Goal: Task Accomplishment & Management: Complete application form

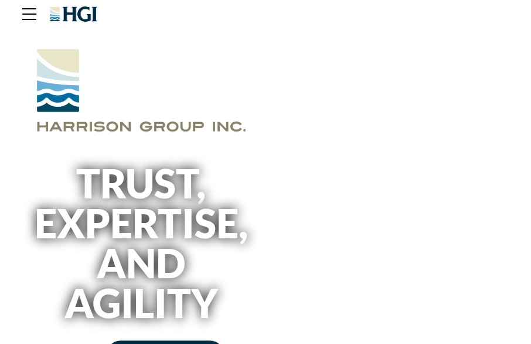
scroll to position [5, 0]
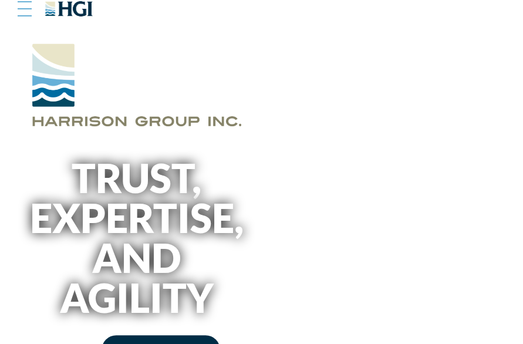
click at [24, 4] on div at bounding box center [25, 9] width 14 height 12
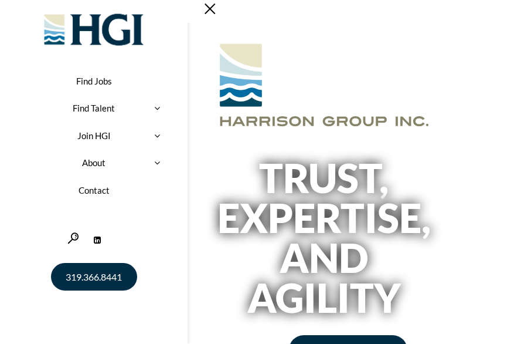
click at [154, 134] on div at bounding box center [157, 135] width 26 height 33
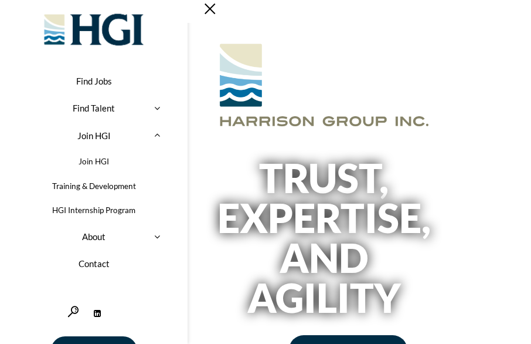
click at [90, 158] on link "Join HGI" at bounding box center [94, 161] width 152 height 25
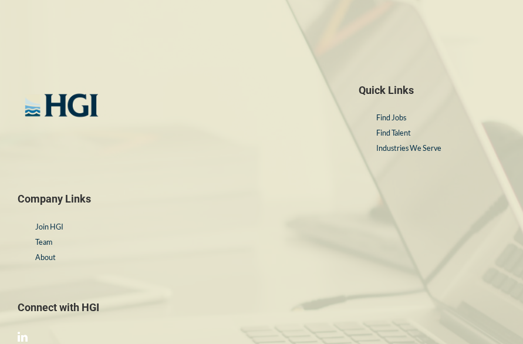
scroll to position [5283, 0]
click at [399, 113] on link "Find Jobs" at bounding box center [391, 117] width 30 height 9
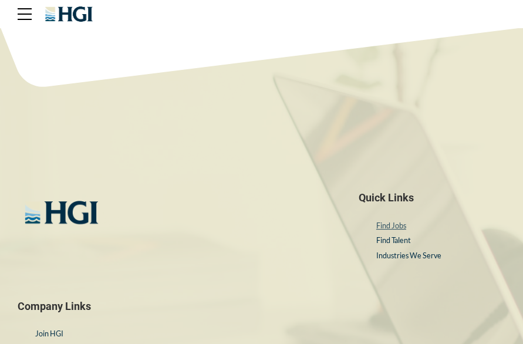
click at [387, 223] on link "Find Jobs" at bounding box center [391, 225] width 30 height 9
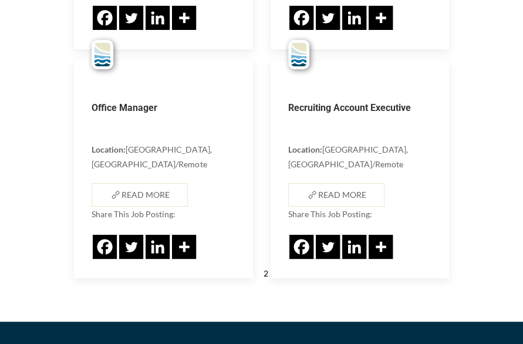
scroll to position [1461, 0]
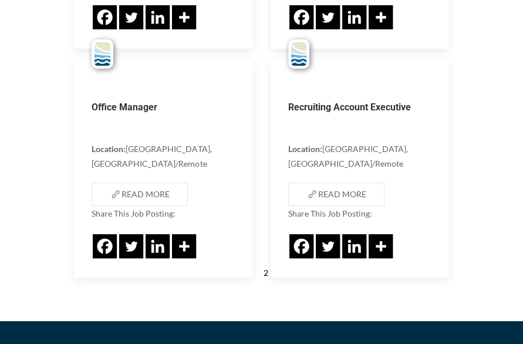
click at [289, 267] on link "→" at bounding box center [289, 272] width 8 height 10
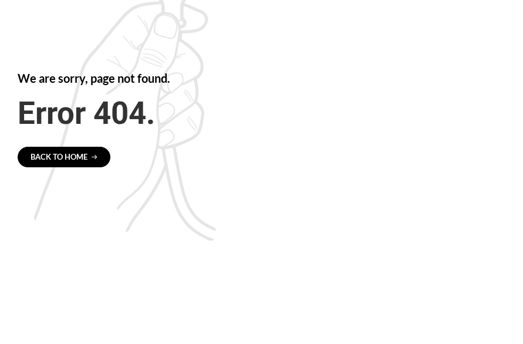
scroll to position [4, 0]
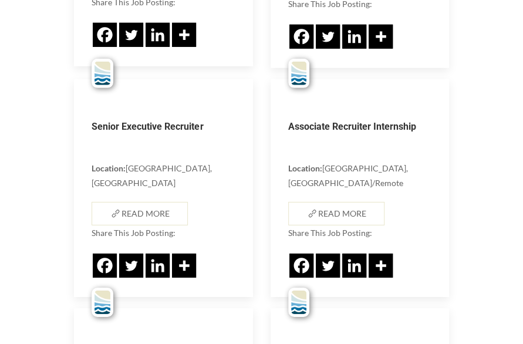
scroll to position [1198, 0]
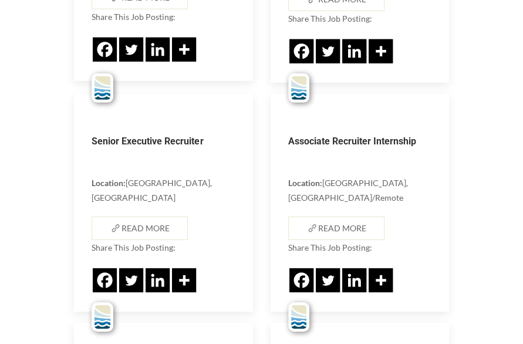
click at [378, 136] on h5 "Associate Recruiter Internship" at bounding box center [359, 143] width 143 height 17
click at [361, 185] on div "Associate Recruiter Internship Location: Cedar Rapids, IA/Remote Read More Shar…" at bounding box center [359, 203] width 178 height 218
click at [347, 216] on link "Read More" at bounding box center [336, 227] width 96 height 23
